Goal: Find specific page/section: Find specific page/section

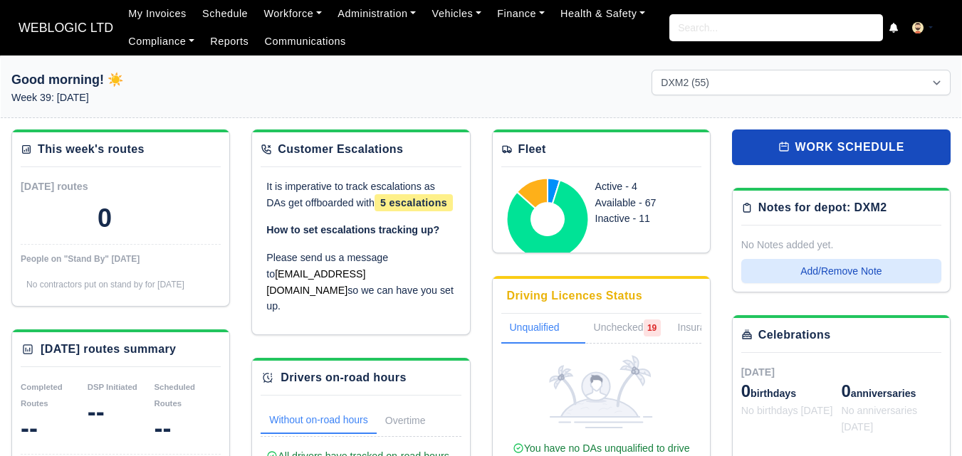
select select "4"
drag, startPoint x: 374, startPoint y: 79, endPoint x: 349, endPoint y: 40, distance: 46.8
click at [374, 79] on div at bounding box center [481, 94] width 320 height 48
click at [291, 21] on link "Workforce" at bounding box center [293, 14] width 74 height 28
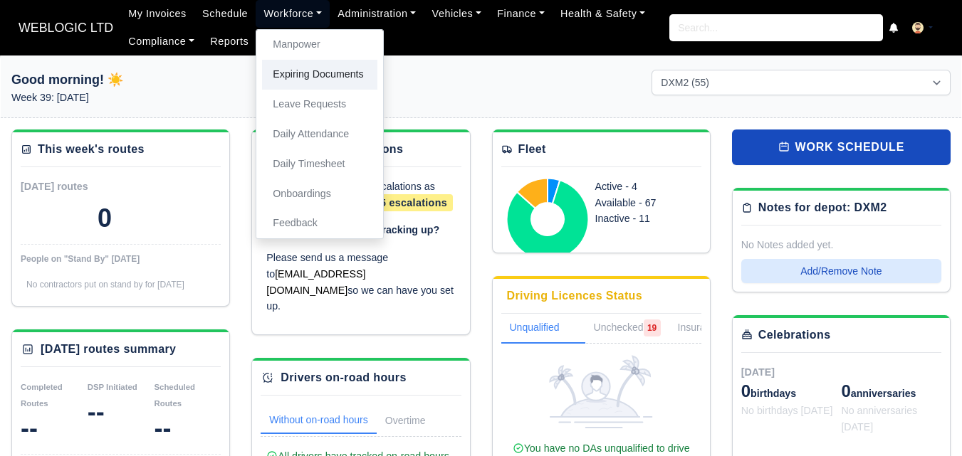
click at [302, 60] on link "Expiring Documents" at bounding box center [319, 75] width 115 height 30
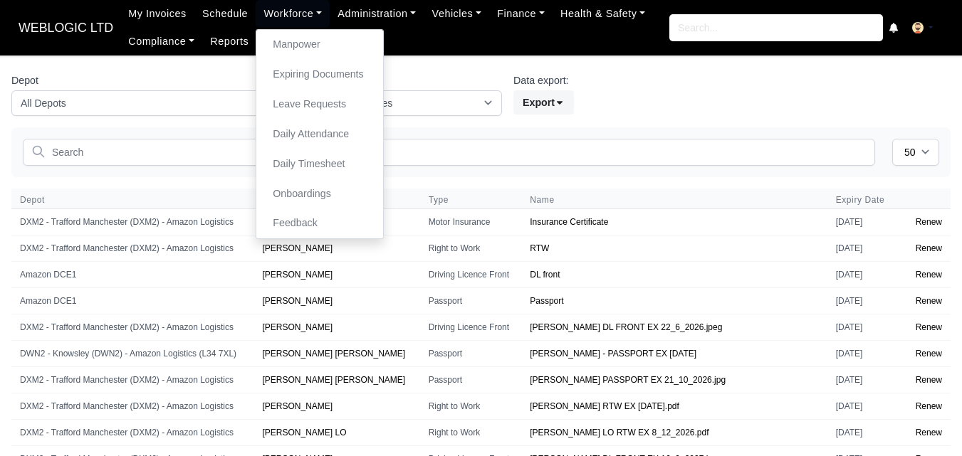
select select "50"
click at [286, 51] on link "Manpower" at bounding box center [319, 45] width 115 height 30
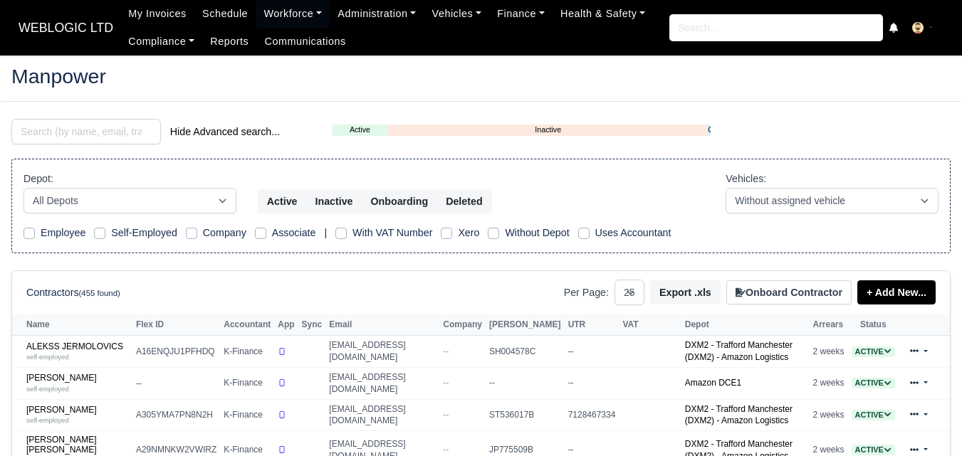
select select "25"
click at [117, 133] on input "search" at bounding box center [85, 132] width 149 height 26
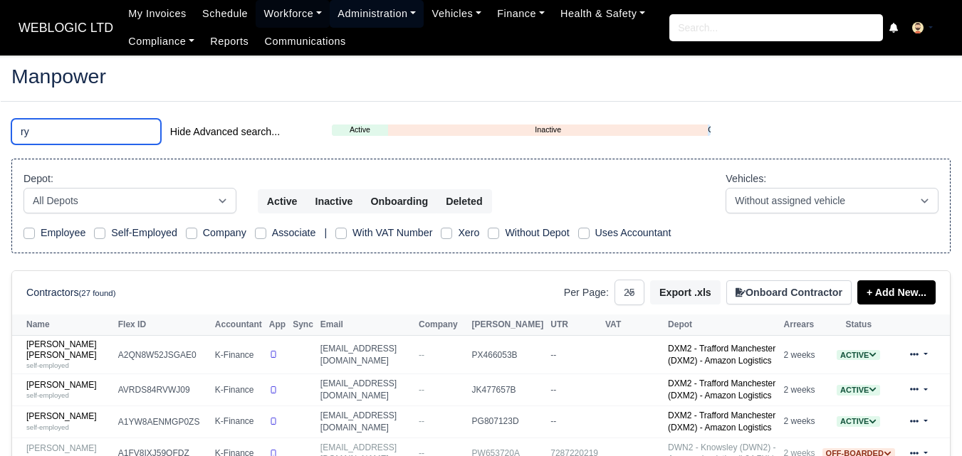
type input "ry"
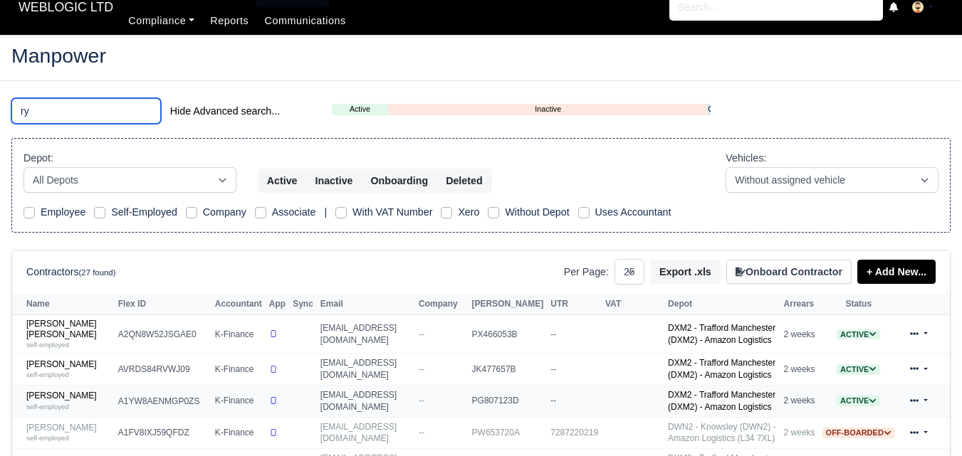
scroll to position [356, 0]
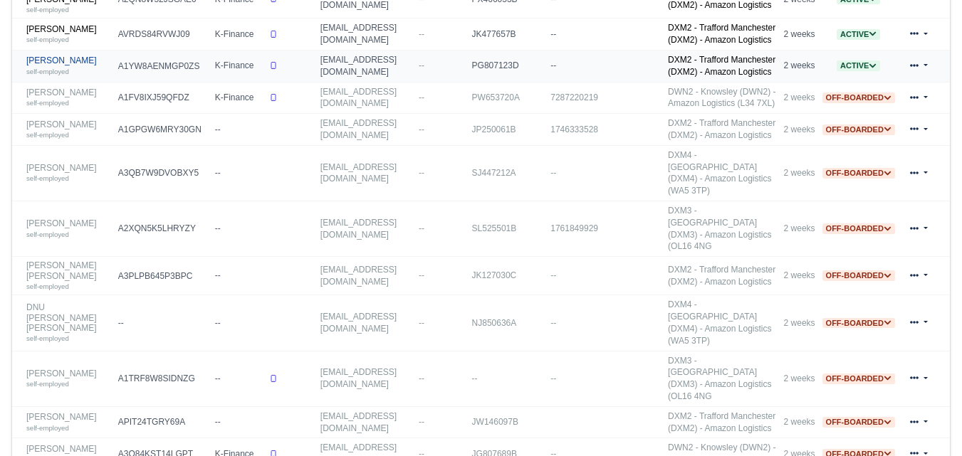
click at [42, 76] on link "Ryan Thomas Marsden self-employed" at bounding box center [68, 66] width 85 height 21
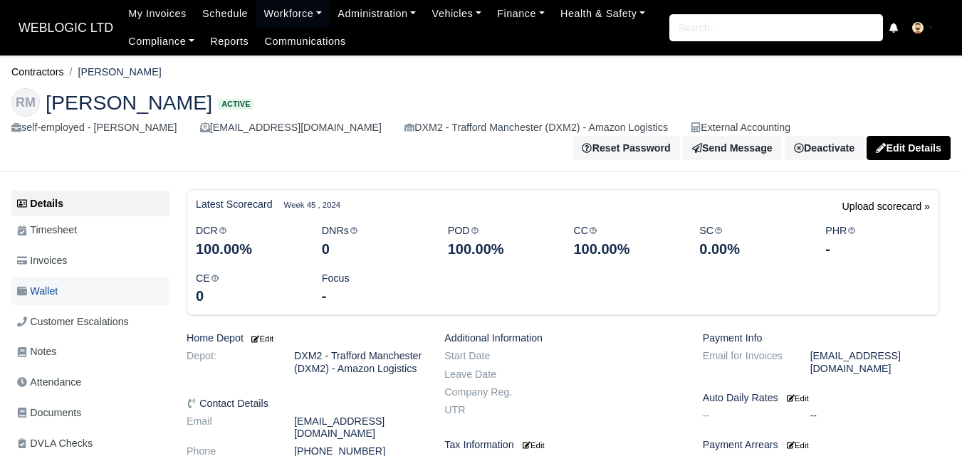
click at [58, 291] on span "Wallet" at bounding box center [37, 291] width 41 height 16
